Goal: Transaction & Acquisition: Purchase product/service

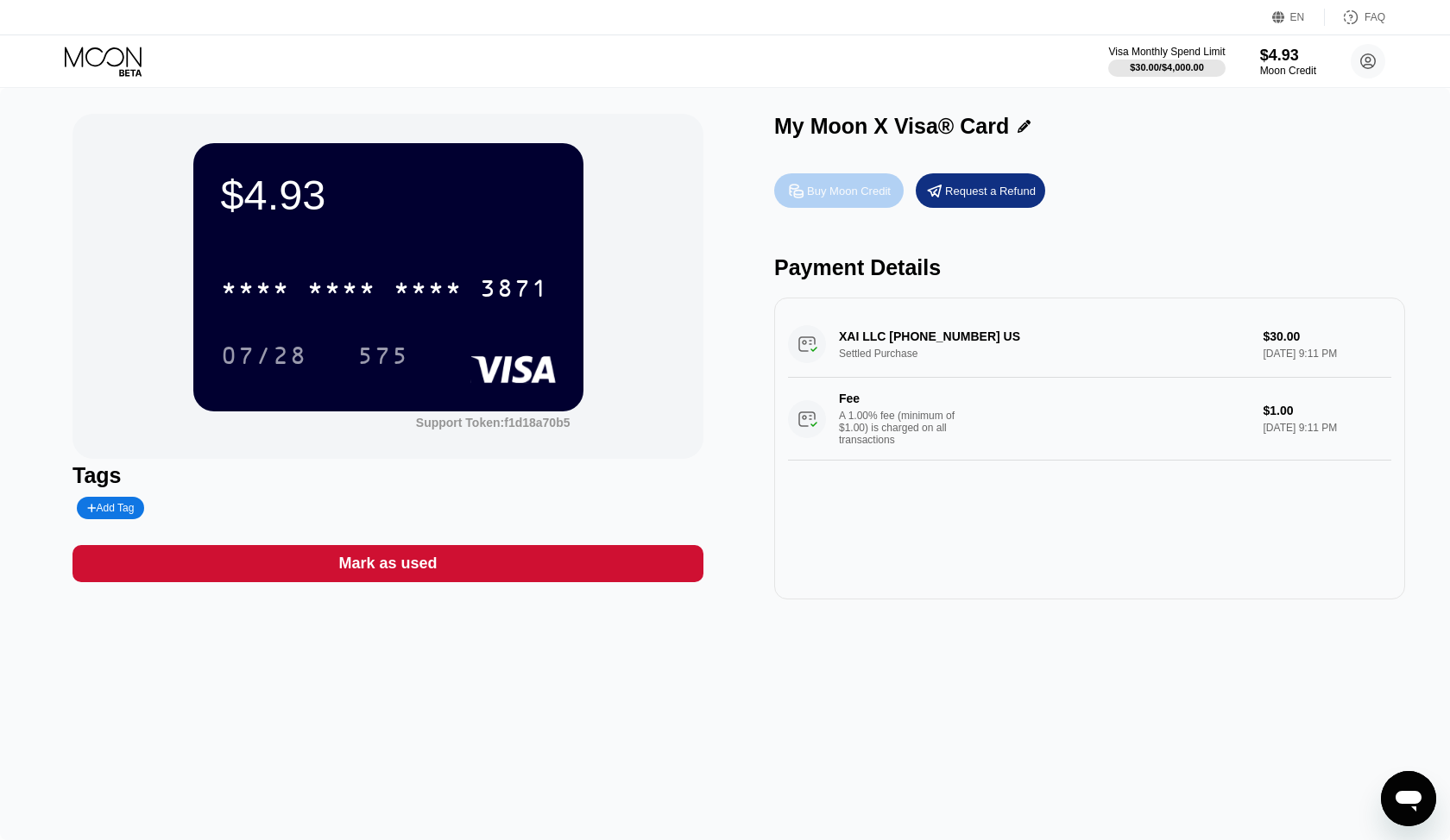
click at [839, 198] on div "Buy Moon Credit" at bounding box center [839, 191] width 130 height 35
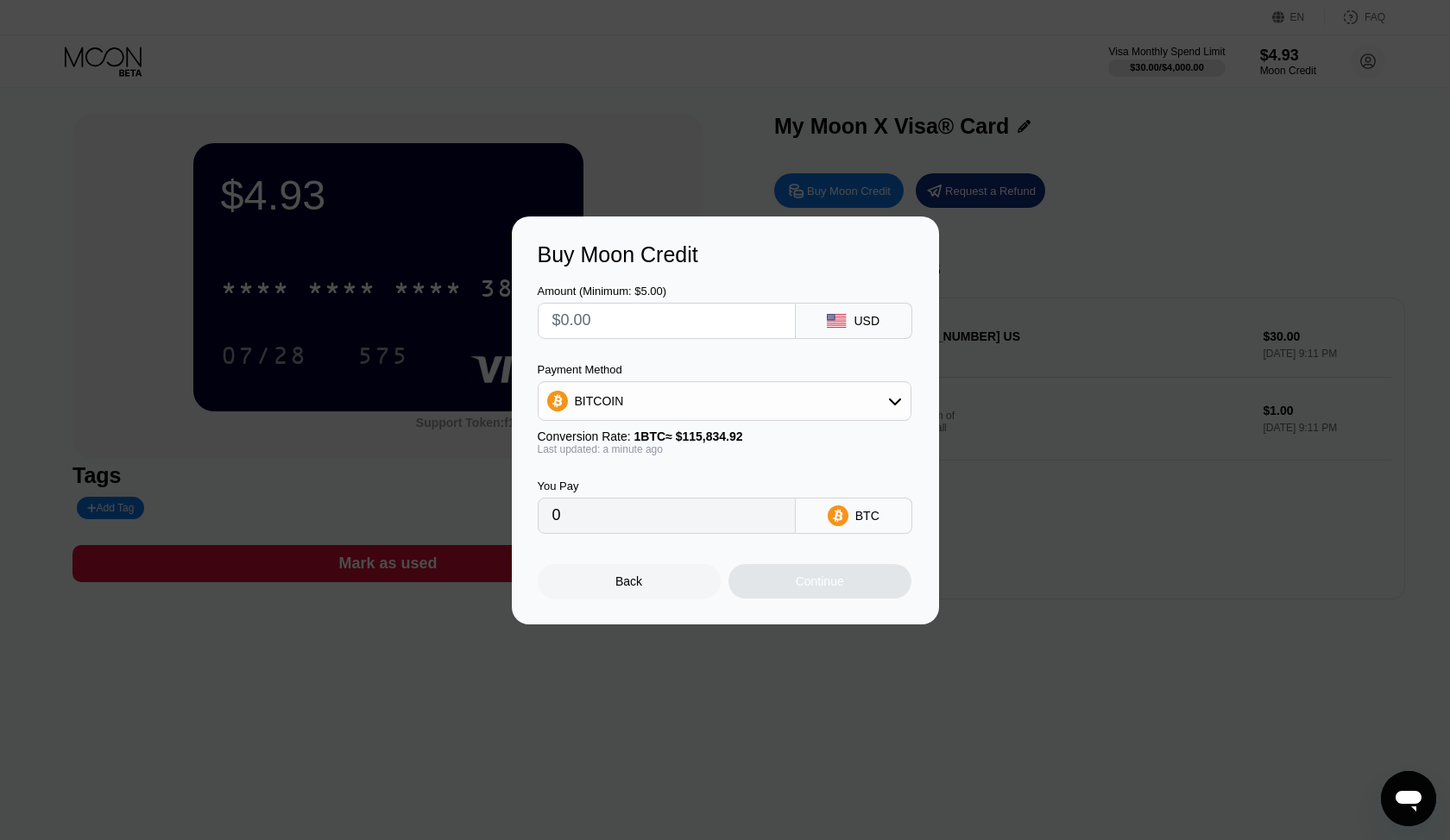
click at [631, 316] on input "text" at bounding box center [666, 321] width 229 height 35
type input "$3"
type input "0.00002590"
type input "$30"
type input "0.00025899"
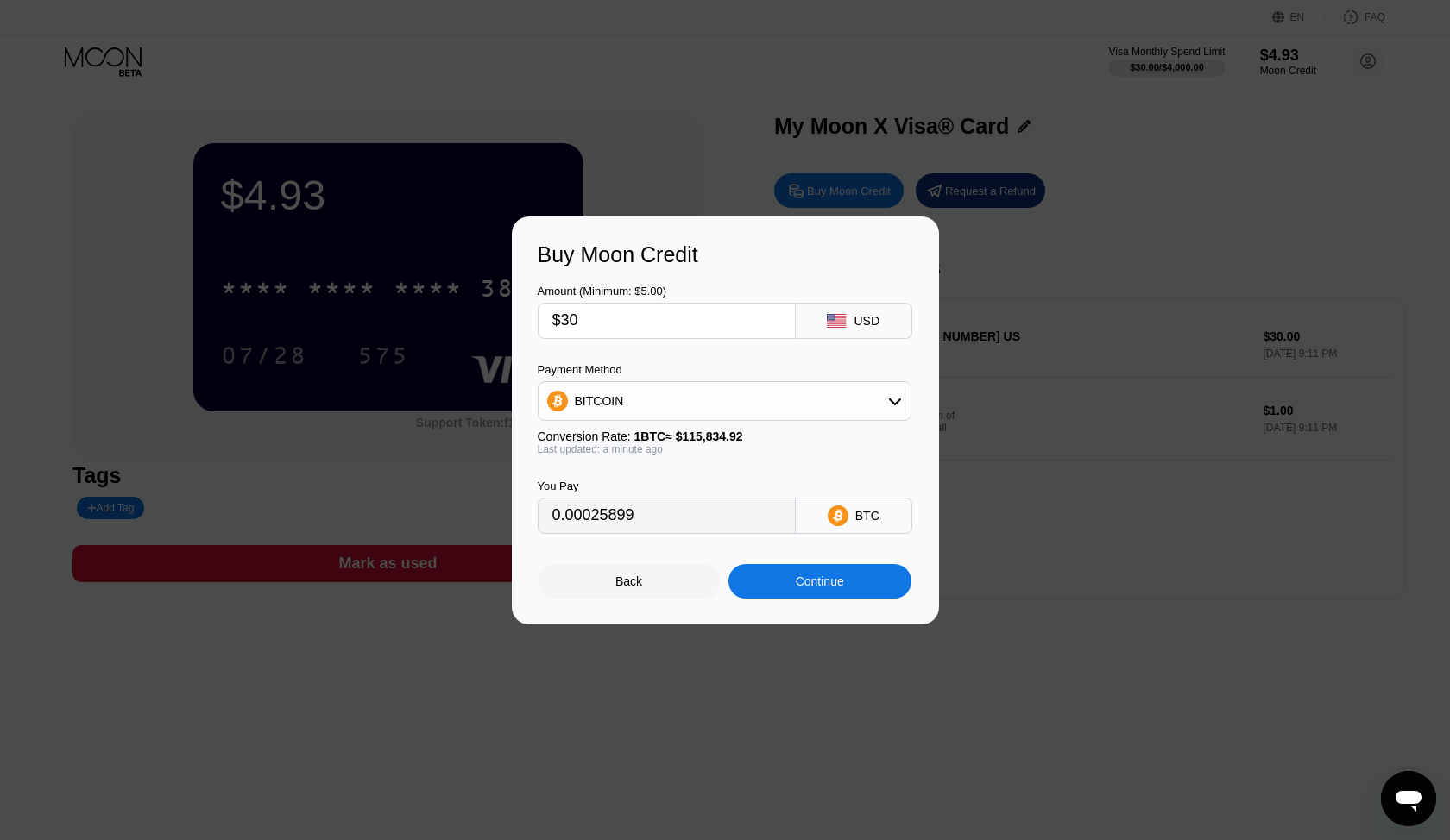
type input "$30"
click at [698, 394] on div "BITCOIN" at bounding box center [724, 401] width 372 height 35
click at [673, 474] on div "USDT on TRON" at bounding box center [724, 487] width 363 height 35
type input "30.30"
drag, startPoint x: 580, startPoint y: 517, endPoint x: 619, endPoint y: 526, distance: 40.0
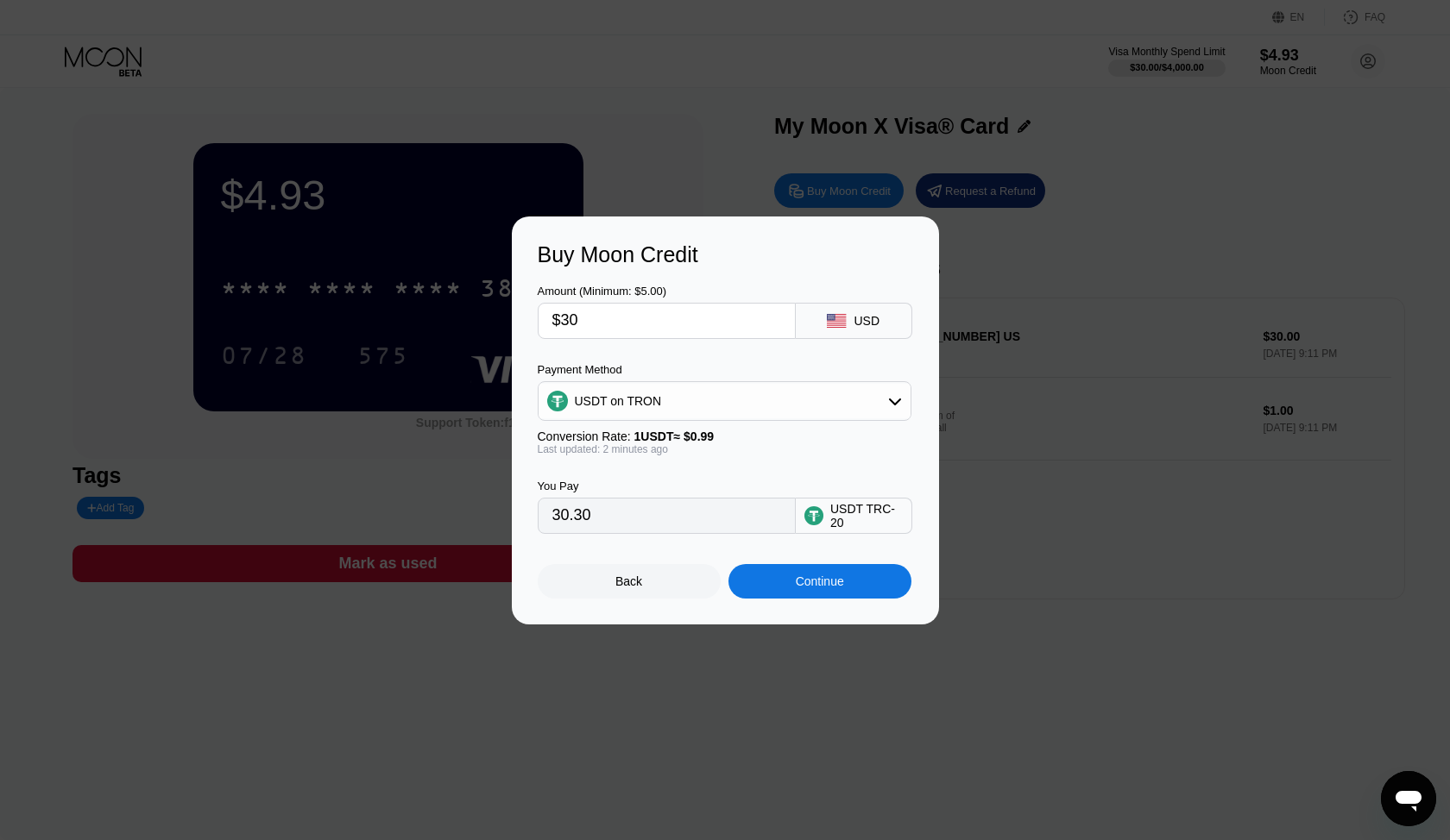
click at [619, 526] on input "30.30" at bounding box center [666, 516] width 229 height 35
click at [768, 466] on div "You Pay 30.30 USDT TRC-20" at bounding box center [725, 494] width 375 height 78
click at [792, 572] on div "Continue" at bounding box center [819, 581] width 183 height 35
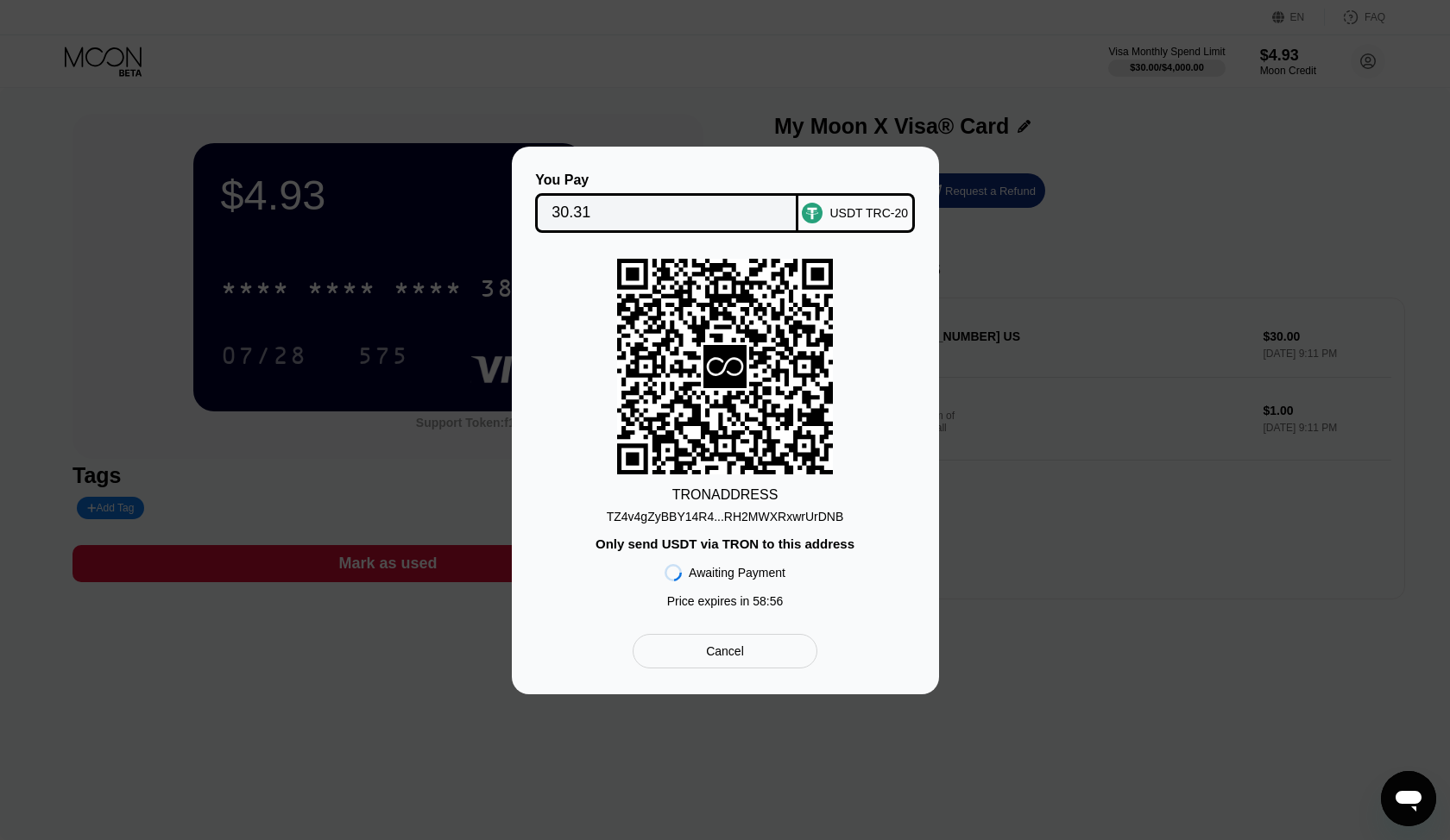
click at [754, 513] on div "TZ4v4gZyBBY14R4...RH2MWXRxwrUrDNB" at bounding box center [725, 517] width 237 height 14
click at [715, 645] on div "Cancel" at bounding box center [725, 651] width 38 height 16
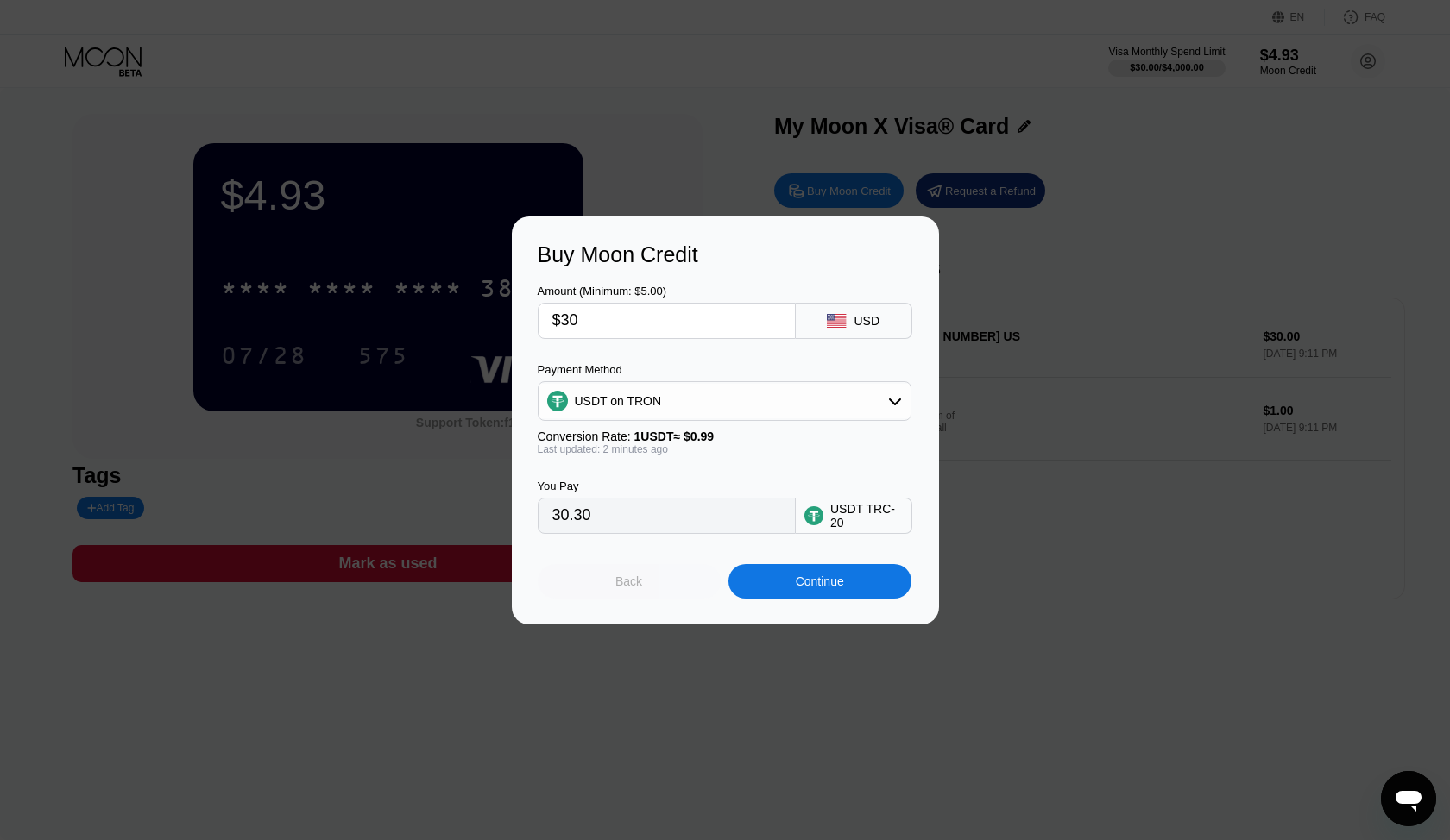
click at [629, 590] on div "Back" at bounding box center [629, 581] width 183 height 35
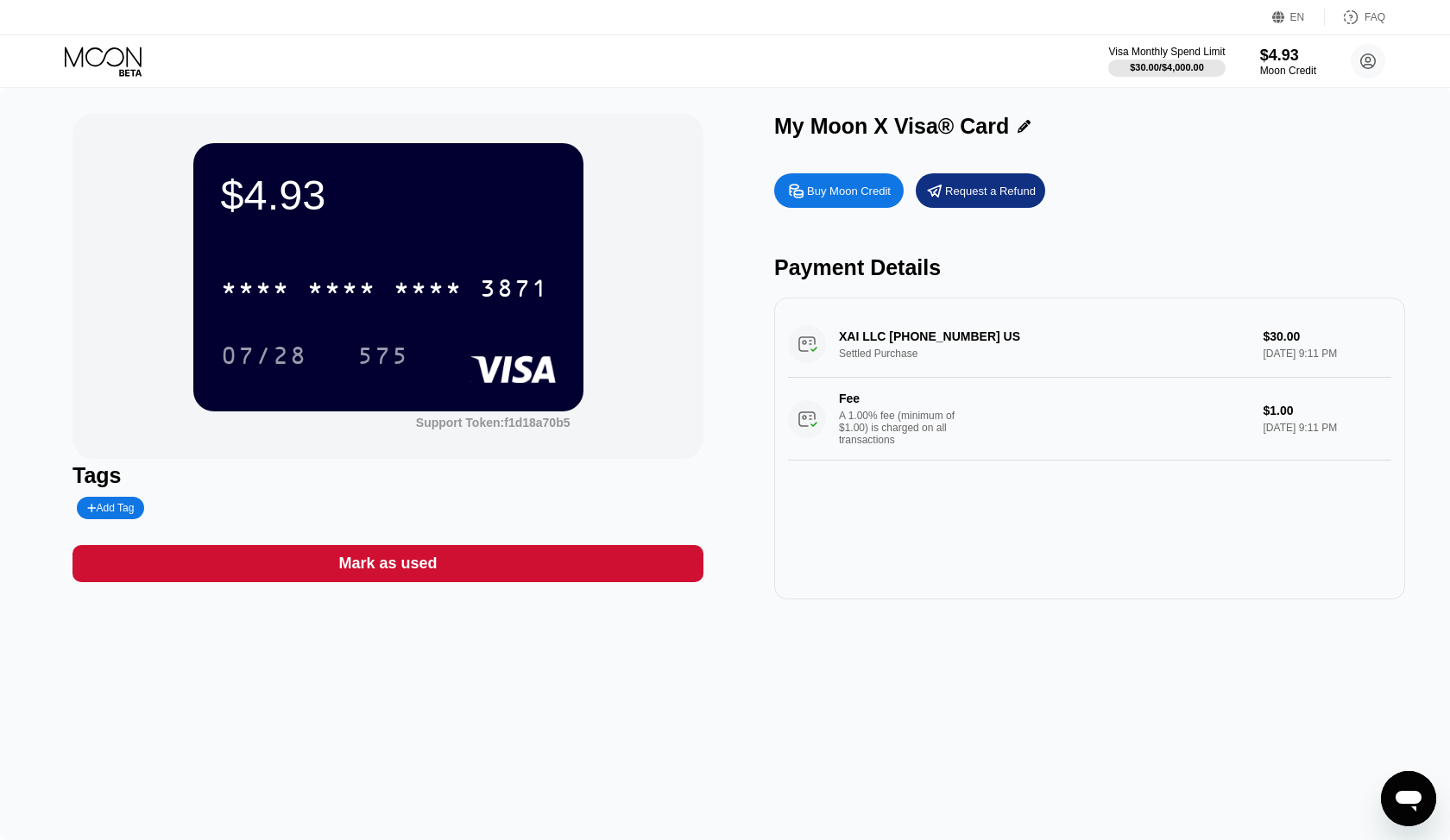
drag, startPoint x: 1313, startPoint y: 335, endPoint x: 1285, endPoint y: 346, distance: 30.1
click at [1285, 346] on div "XAI LLC [PHONE_NUMBER] US Settled Purchase $30.00 [DATE] 9:11 PM Fee A 1.00% fe…" at bounding box center [1089, 386] width 604 height 149
